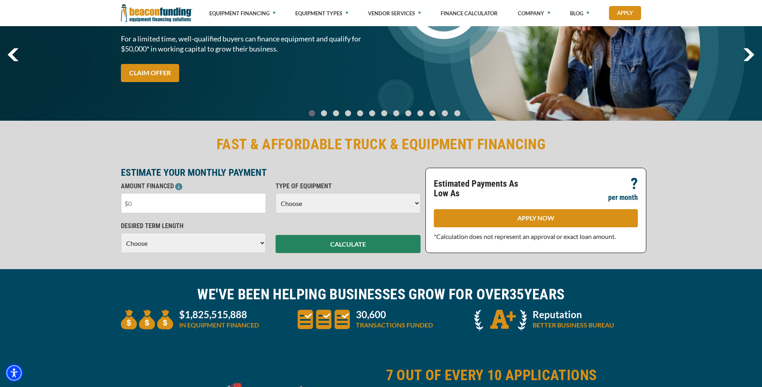
click at [210, 201] on input "text" at bounding box center [193, 203] width 145 height 20
drag, startPoint x: 210, startPoint y: 201, endPoint x: 131, endPoint y: 204, distance: 78.9
click at [131, 204] on input "text" at bounding box center [193, 203] width 145 height 20
type input "$15,002"
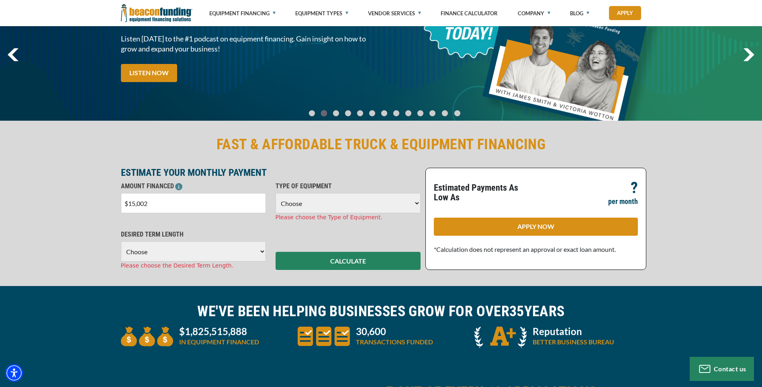
click at [310, 208] on select "Choose Backhoe Boom/Bucket Truck Chipper Commercial Mower Crane DTG/DTF Printin…" at bounding box center [348, 203] width 145 height 20
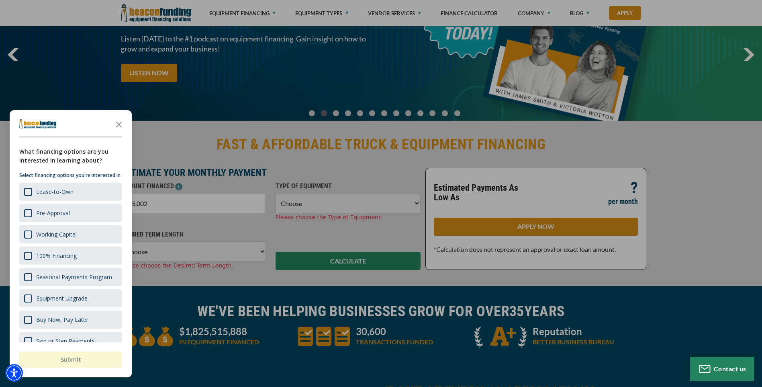
select select "13"
click at [276, 193] on select "Choose Backhoe Boom/Bucket Truck Chipper Commercial Mower Crane DTG/DTF Printin…" at bounding box center [348, 203] width 145 height 20
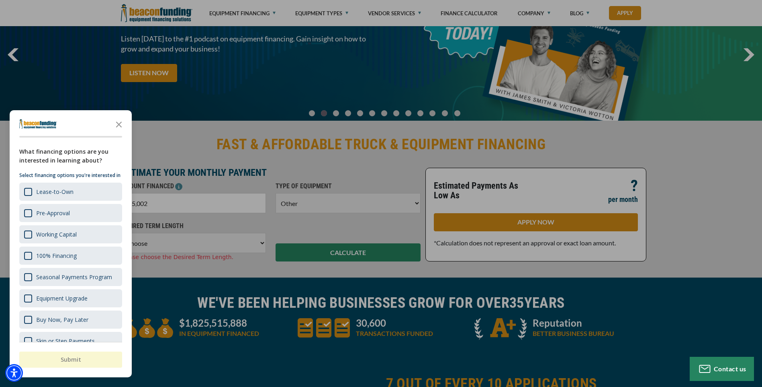
click at [194, 242] on div at bounding box center [381, 193] width 762 height 387
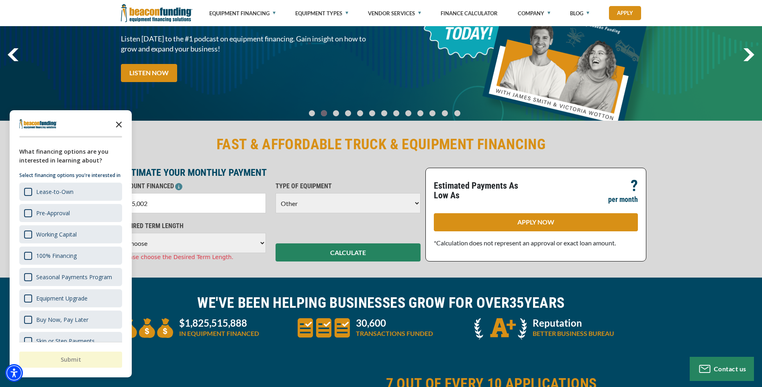
click at [121, 125] on icon "Close the survey" at bounding box center [119, 124] width 16 height 16
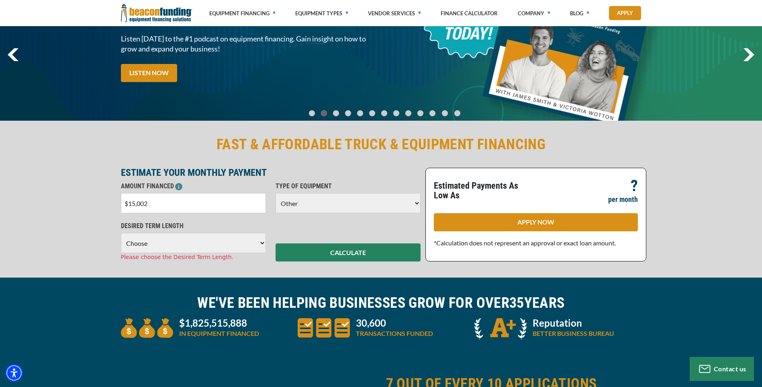
click at [201, 240] on select "Choose 36 Months 48 Months 60 Months" at bounding box center [193, 243] width 145 height 20
click at [121, 233] on select "Choose 36 Months 48 Months 60 Months" at bounding box center [193, 243] width 145 height 20
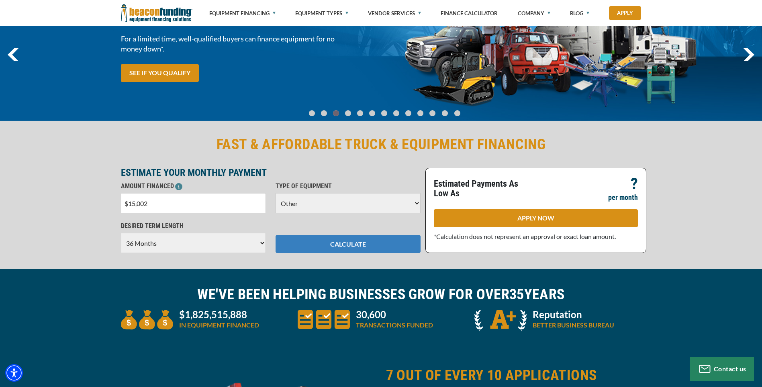
click at [341, 242] on button "CALCULATE" at bounding box center [348, 244] width 145 height 18
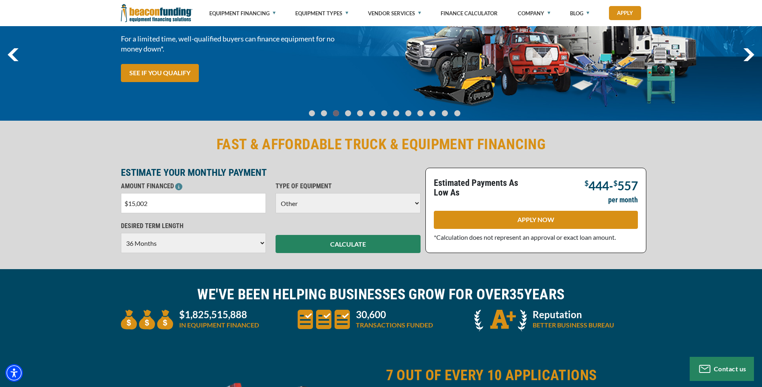
click at [209, 240] on select "Choose 36 Months 48 Months 60 Months" at bounding box center [193, 243] width 145 height 20
select select "60"
click at [121, 233] on select "Choose 36 Months 48 Months 60 Months" at bounding box center [193, 243] width 145 height 20
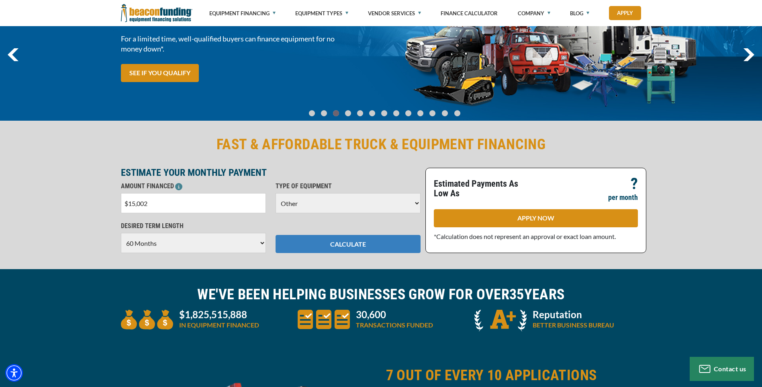
click at [313, 245] on button "CALCULATE" at bounding box center [348, 244] width 145 height 18
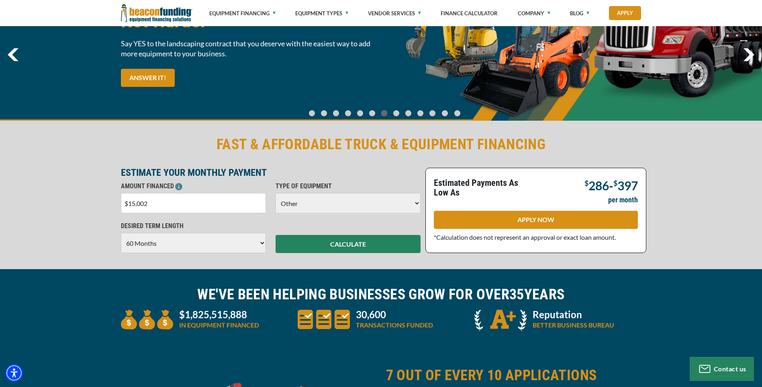
drag, startPoint x: 185, startPoint y: 205, endPoint x: 691, endPoint y: 210, distance: 505.6
click at [691, 210] on div "FAST & AFFORDABLE TRUCK & EQUIPMENT FINANCING ESTIMATE YOUR MONTHLY PAYMENT AMO…" at bounding box center [381, 194] width 762 height 150
drag, startPoint x: 581, startPoint y: 185, endPoint x: 645, endPoint y: 184, distance: 63.9
click at [645, 184] on div "Estimated Payments As Low As $ 286 - $ 397 ? per month APPLY NOW *Calculation d…" at bounding box center [536, 210] width 221 height 85
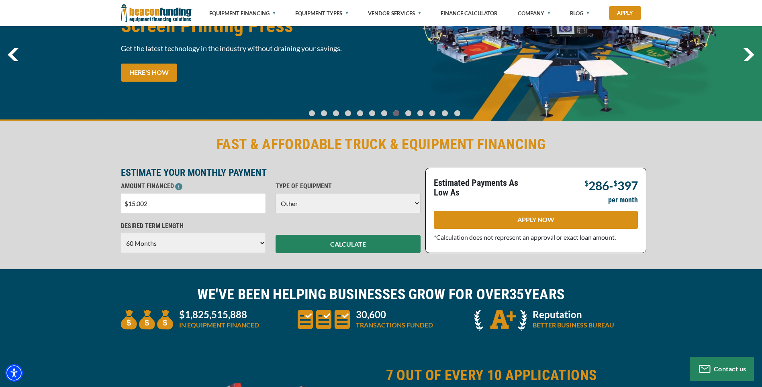
drag, startPoint x: 131, startPoint y: 205, endPoint x: 212, endPoint y: 205, distance: 81.6
click at [212, 205] on input "$15,002" at bounding box center [193, 203] width 145 height 20
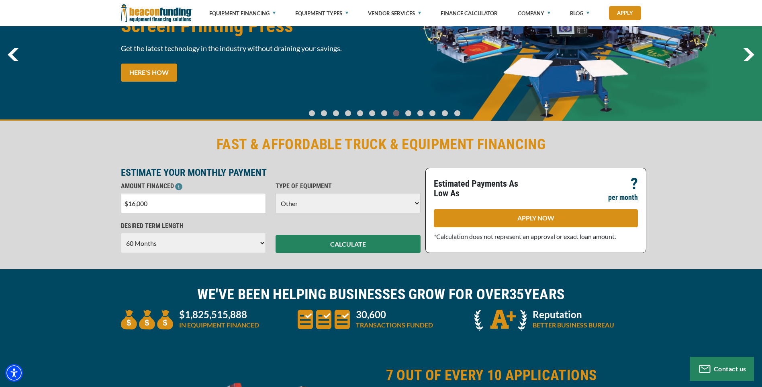
click at [715, 191] on div "FAST & AFFORDABLE TRUCK & EQUIPMENT FINANCING ESTIMATE YOUR MONTHLY PAYMENT AMO…" at bounding box center [381, 194] width 762 height 150
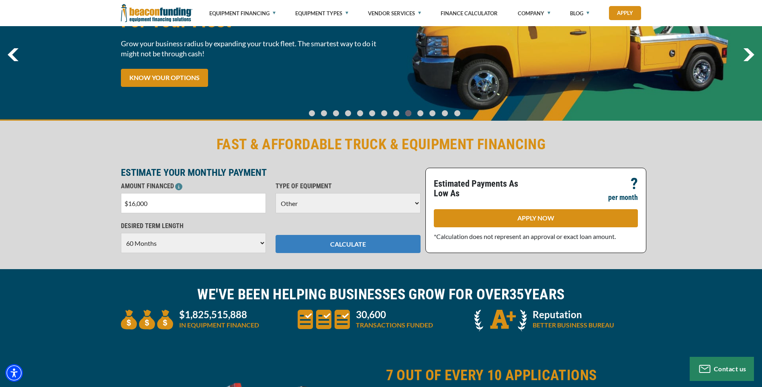
click at [300, 240] on button "CALCULATE" at bounding box center [348, 244] width 145 height 18
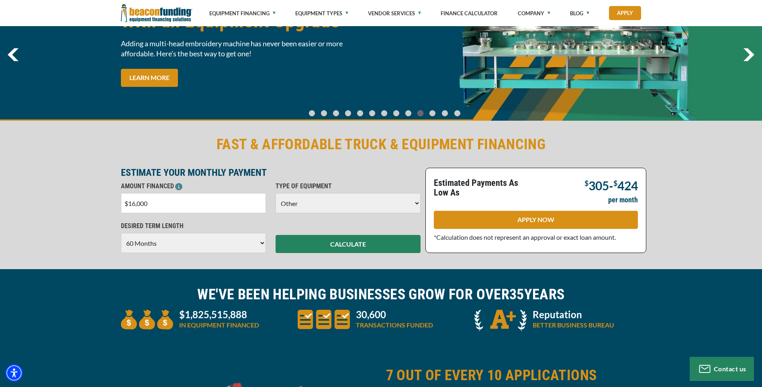
drag, startPoint x: 167, startPoint y: 201, endPoint x: 112, endPoint y: 201, distance: 55.1
click at [113, 201] on div "FAST & AFFORDABLE TRUCK & EQUIPMENT FINANCING ESTIMATE YOUR MONTHLY PAYMENT AMO…" at bounding box center [381, 194] width 762 height 150
type input "$17,000"
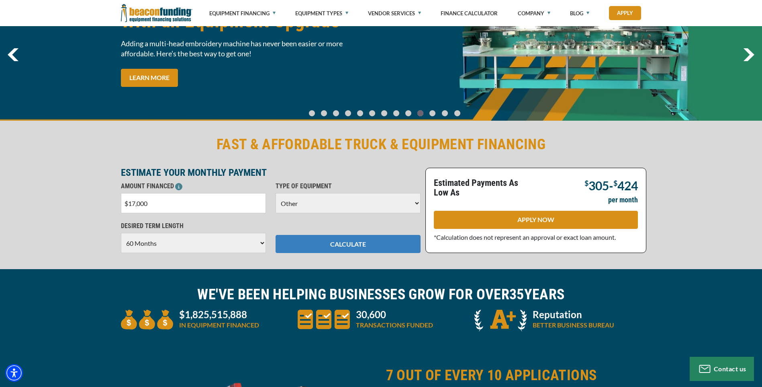
click at [316, 242] on button "CALCULATE" at bounding box center [348, 244] width 145 height 18
